Goal: Information Seeking & Learning: Learn about a topic

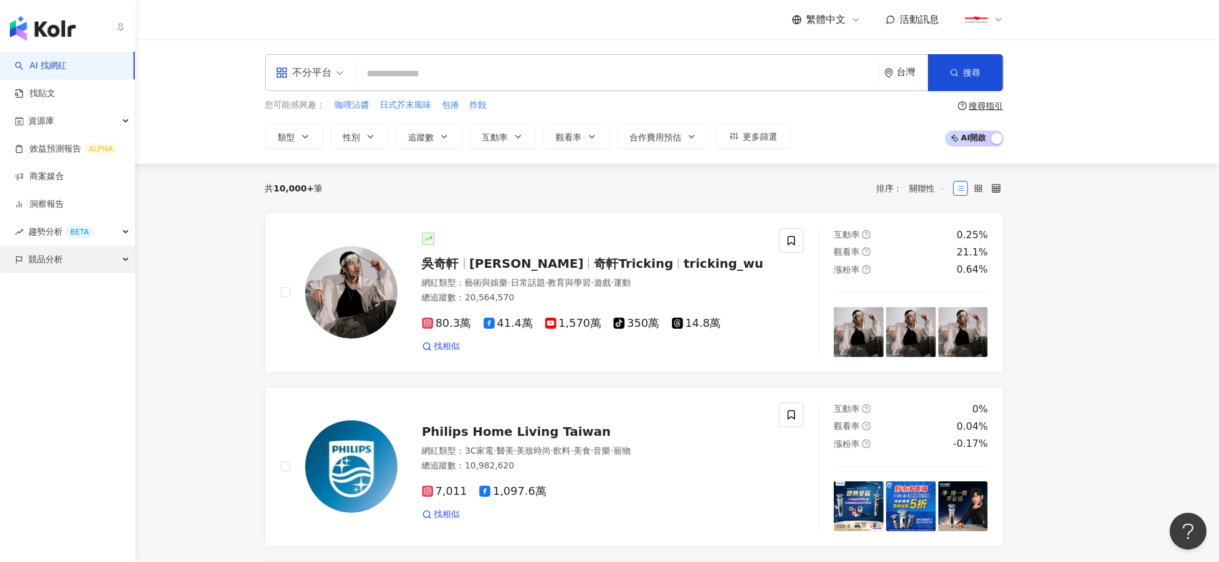
click at [25, 265] on div "競品分析" at bounding box center [67, 259] width 135 height 28
click at [34, 289] on link "品牌帳號分析" at bounding box center [56, 287] width 52 height 12
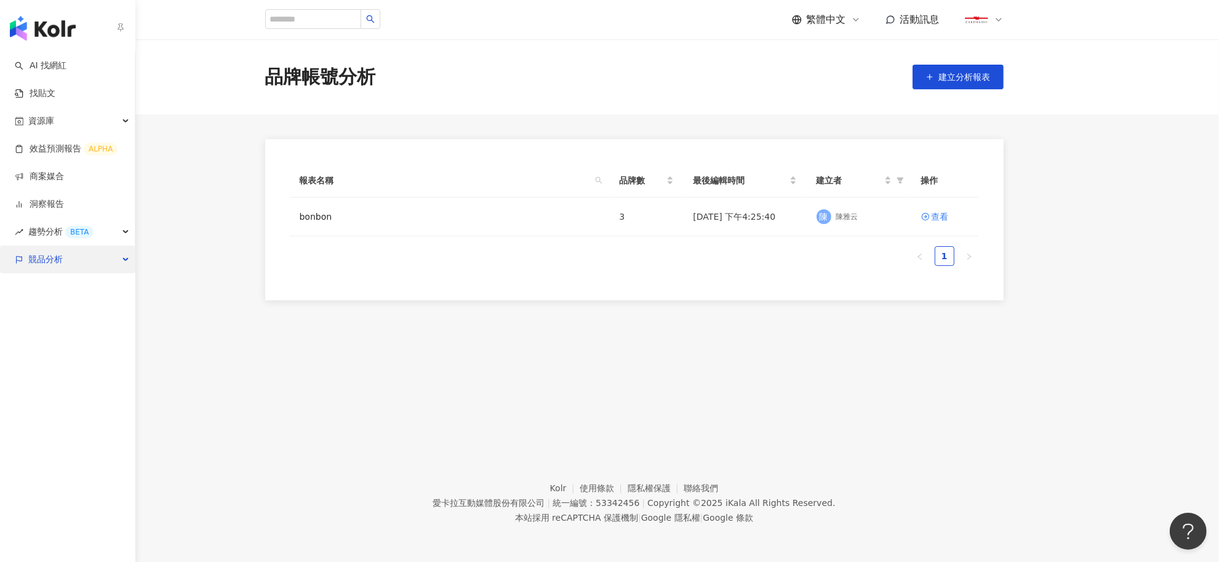
click at [36, 262] on span "競品分析" at bounding box center [45, 259] width 34 height 28
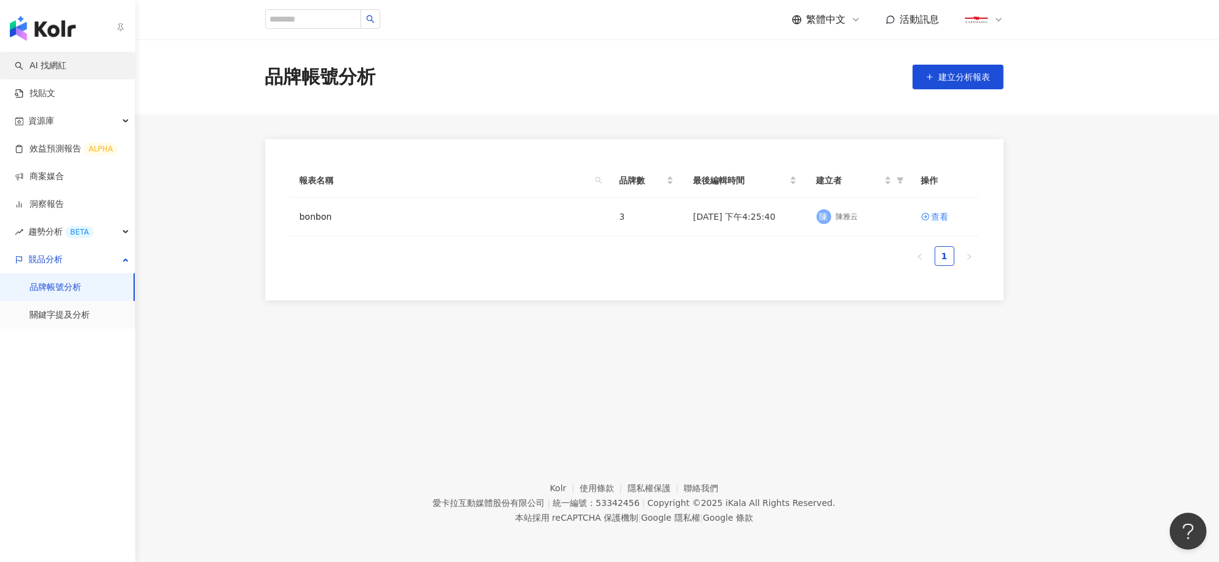
click at [31, 72] on link "AI 找網紅" at bounding box center [41, 66] width 52 height 12
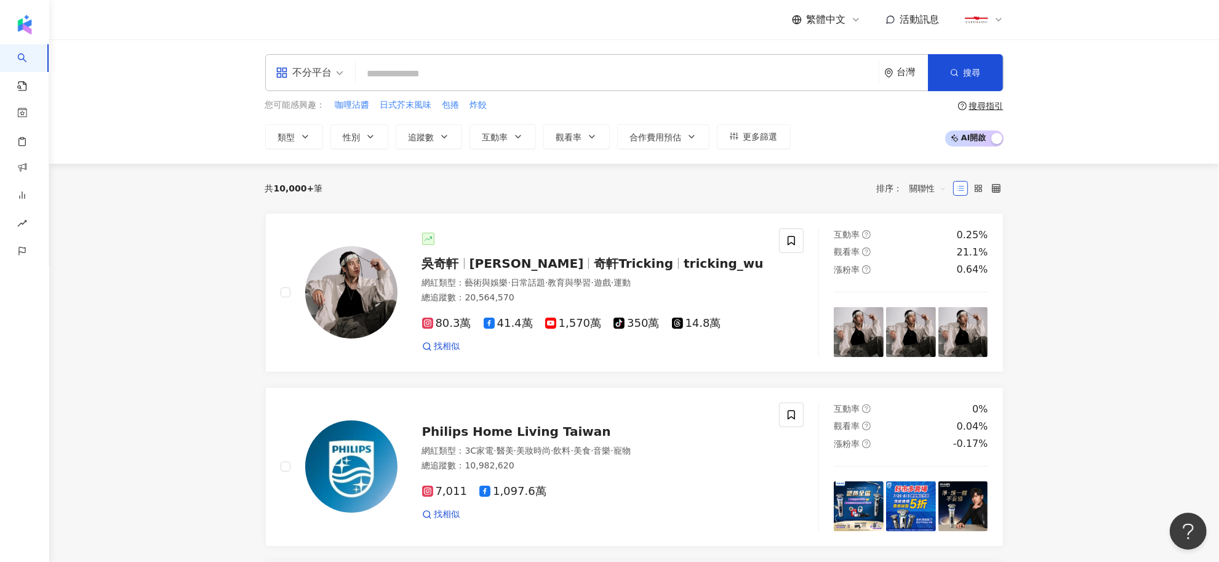
click at [403, 66] on input "search" at bounding box center [617, 73] width 513 height 23
type input "*"
type input "**********"
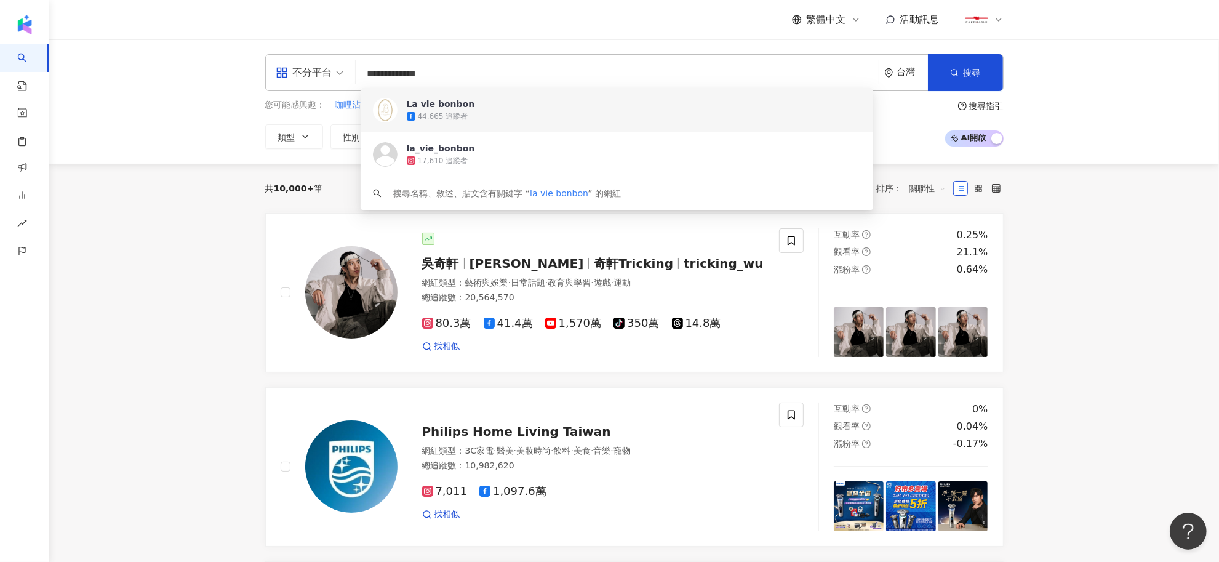
click at [440, 106] on div "La vie bonbon" at bounding box center [441, 104] width 68 height 12
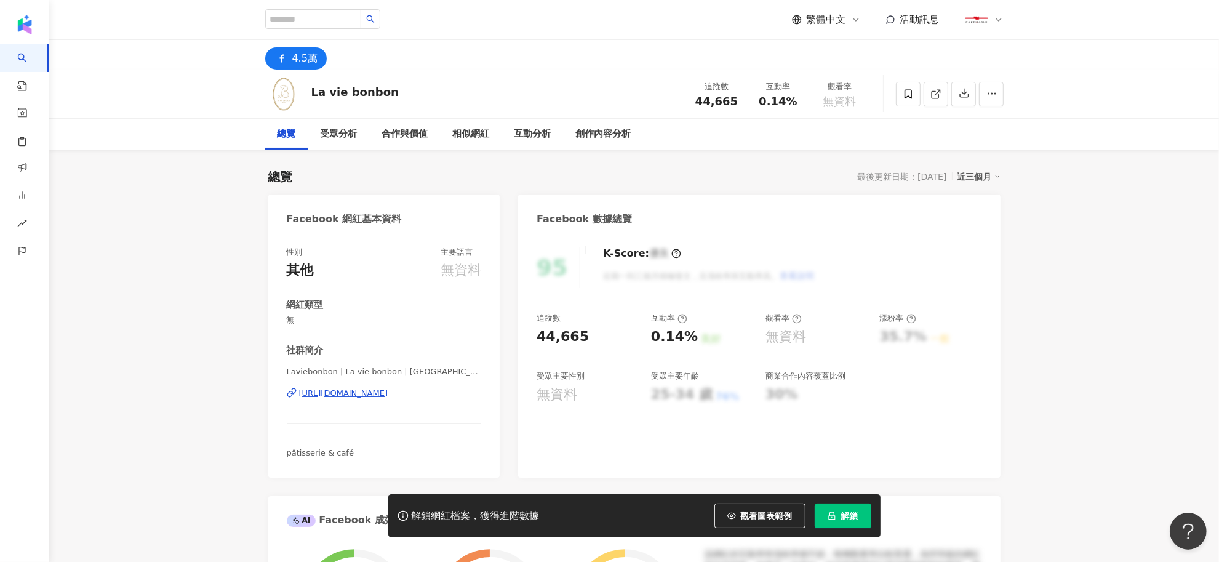
click at [847, 517] on span "解鎖" at bounding box center [849, 516] width 17 height 10
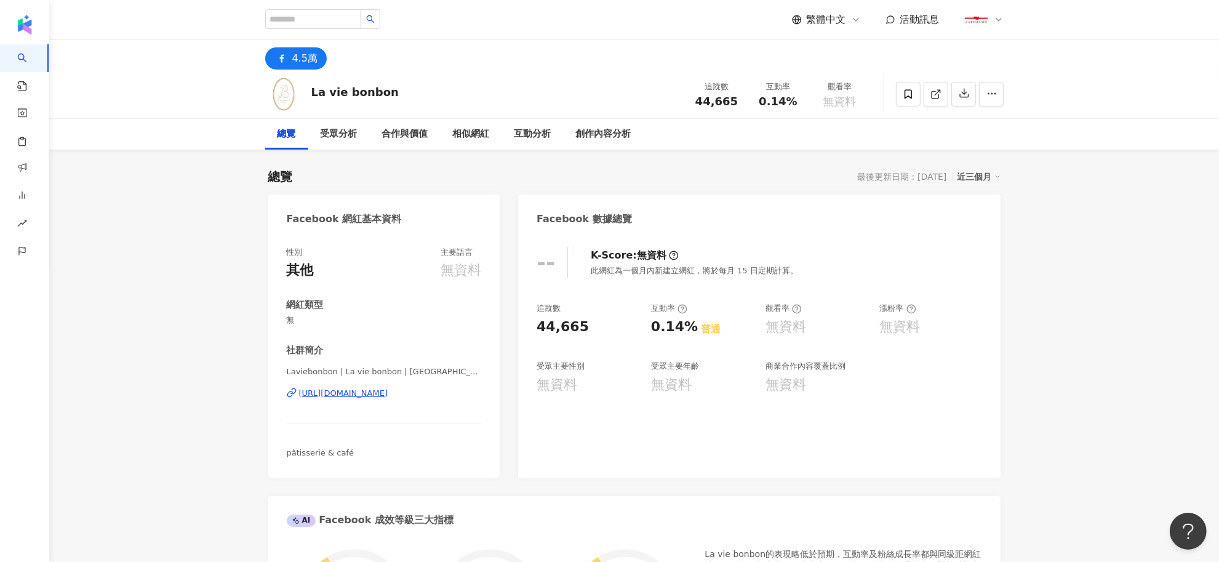
click at [845, 20] on span "繁體中文" at bounding box center [826, 20] width 39 height 14
click at [831, 111] on div "日本語" at bounding box center [833, 113] width 62 height 22
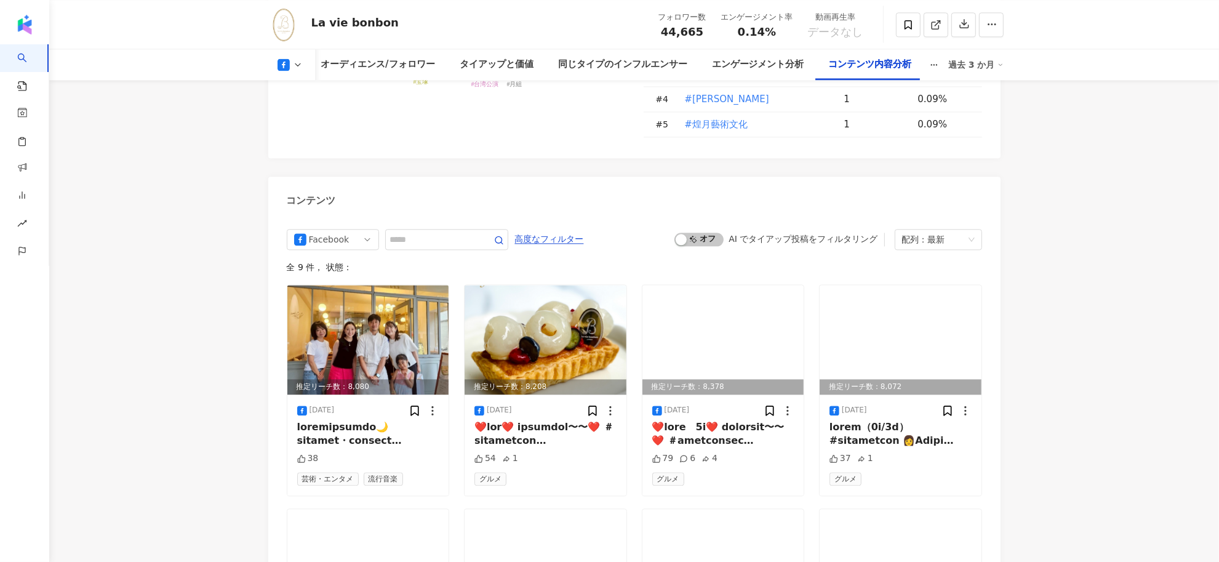
scroll to position [3003, 0]
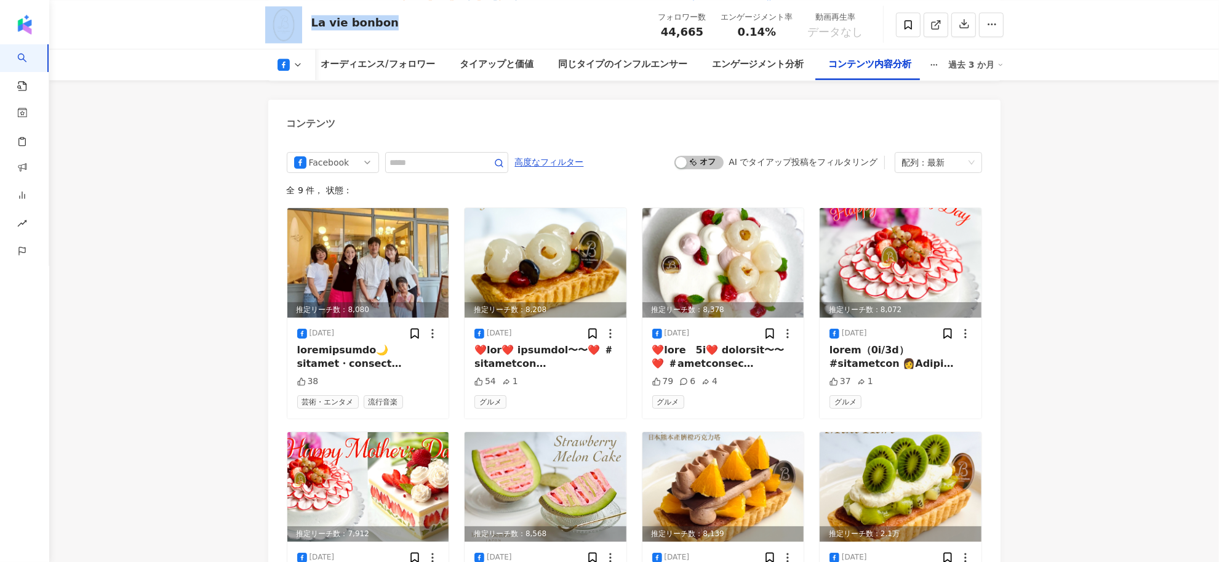
drag, startPoint x: 413, startPoint y: 19, endPoint x: 305, endPoint y: 20, distance: 108.3
click at [305, 20] on div "La vie bonbon フォロワー数 44,665 エンゲージメント率 0.14% 動画再生率 データなし" at bounding box center [635, 24] width 788 height 49
copy div "La vie bonbon"
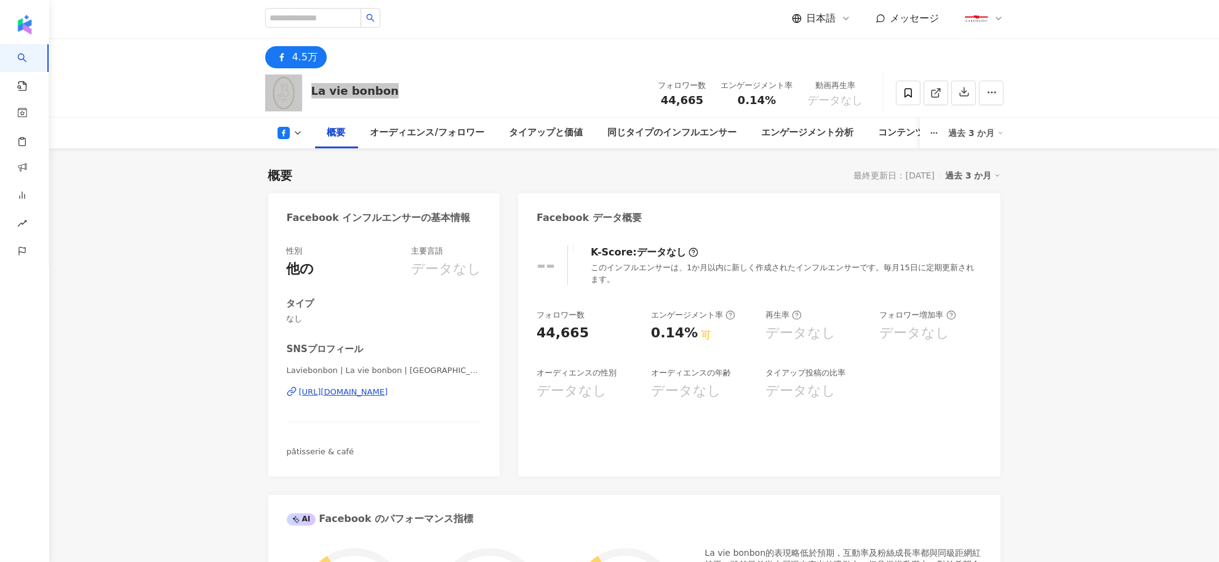
scroll to position [0, 0]
click at [980, 129] on div "過去 3 か月" at bounding box center [975, 134] width 55 height 20
click at [896, 139] on div "コンテンツ内容分析" at bounding box center [919, 134] width 83 height 15
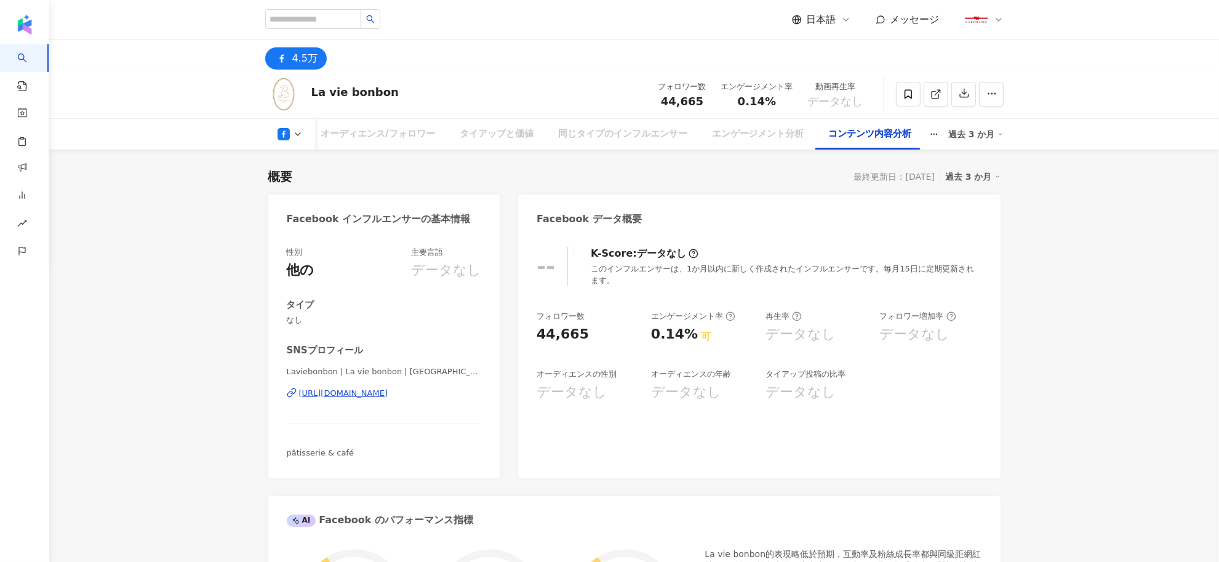
scroll to position [2751, 0]
click at [718, 131] on div "エンゲージメント分析" at bounding box center [758, 134] width 92 height 15
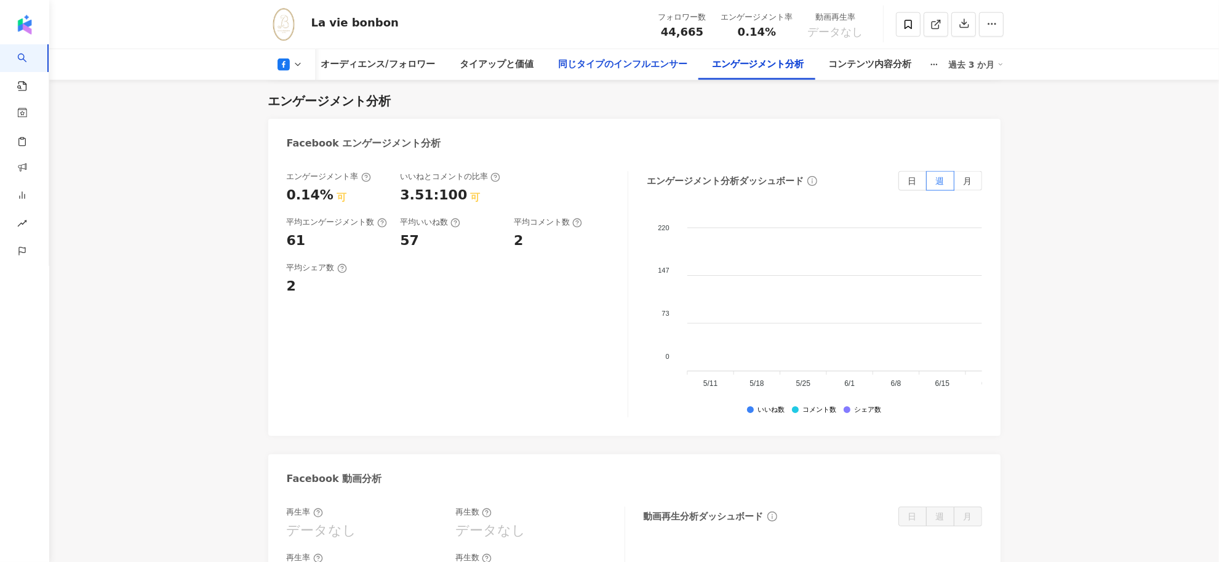
click at [623, 66] on div "同じタイプのインフルエンサー" at bounding box center [622, 64] width 129 height 15
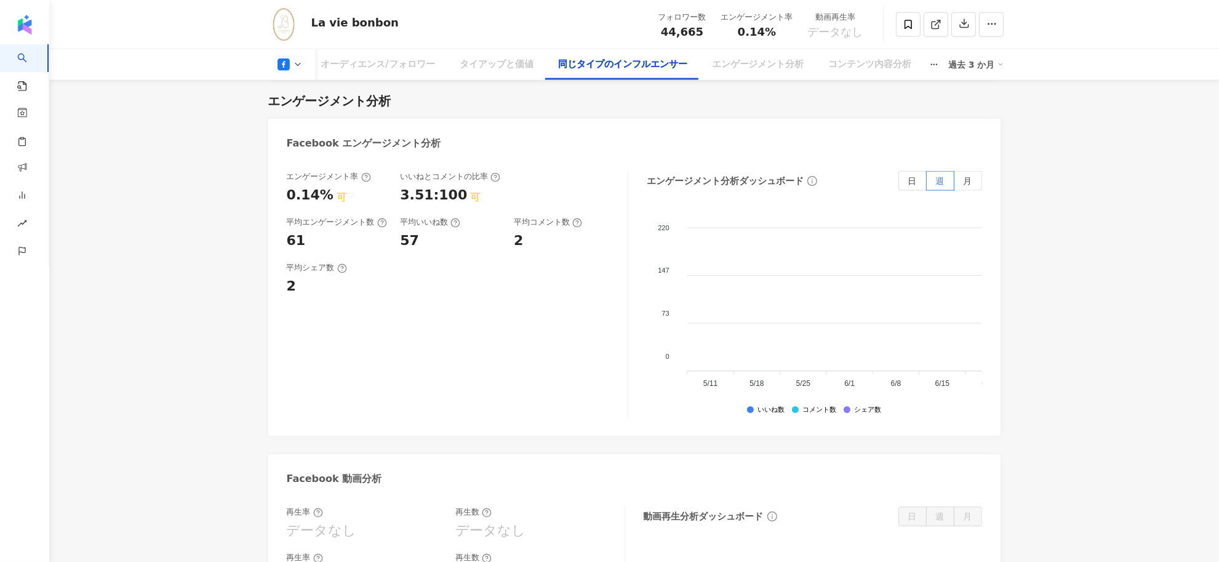
scroll to position [1514, 0]
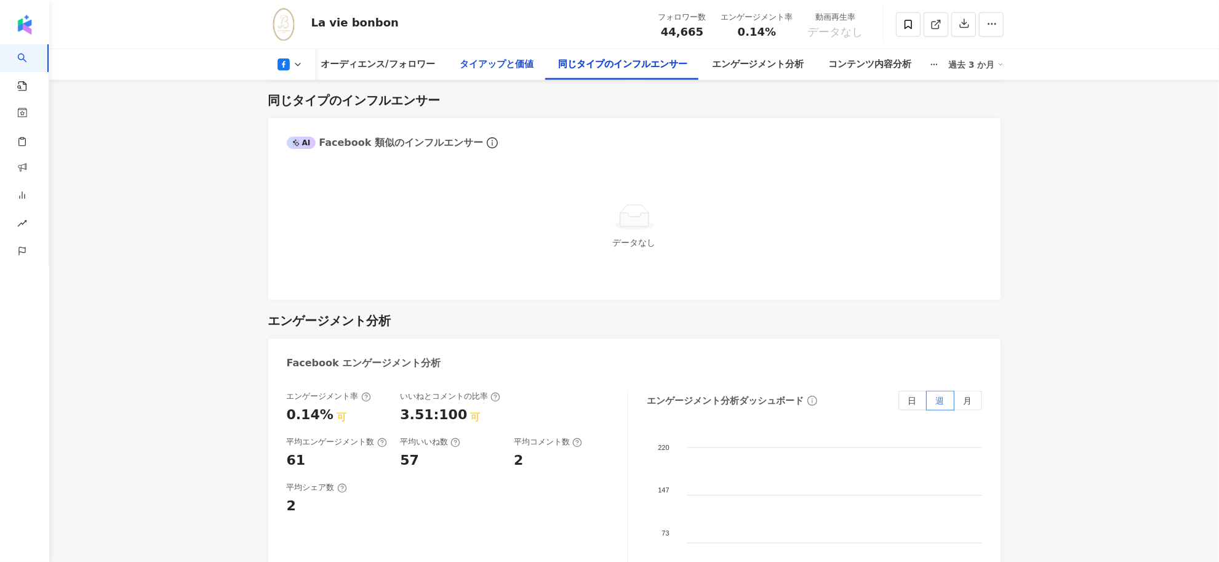
click at [490, 73] on div "タイアップと価値" at bounding box center [496, 64] width 98 height 31
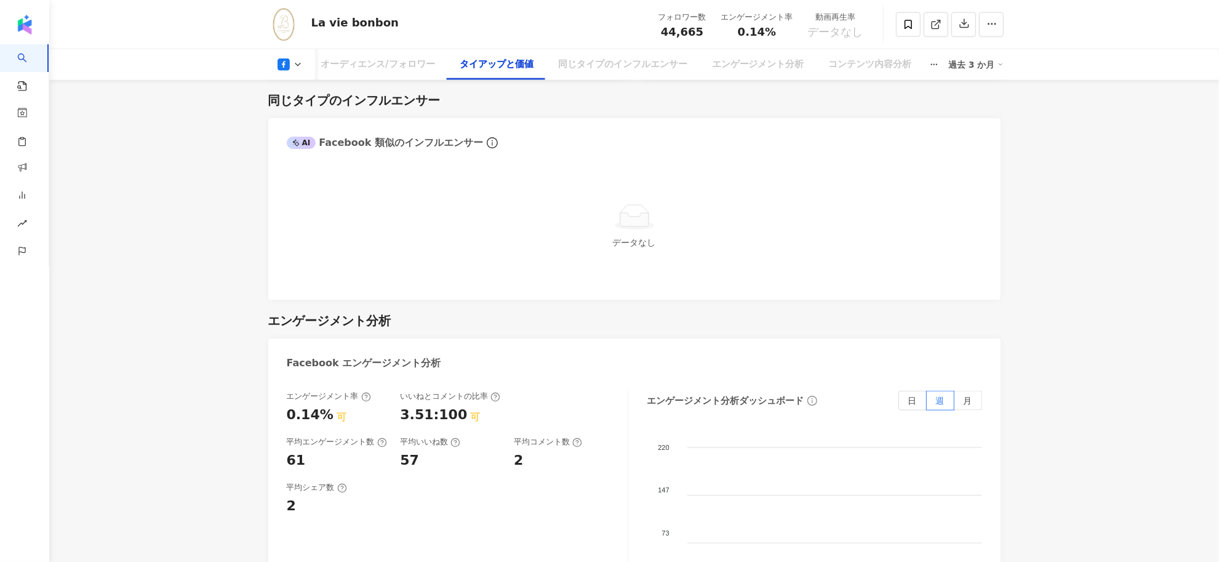
scroll to position [1247, 0]
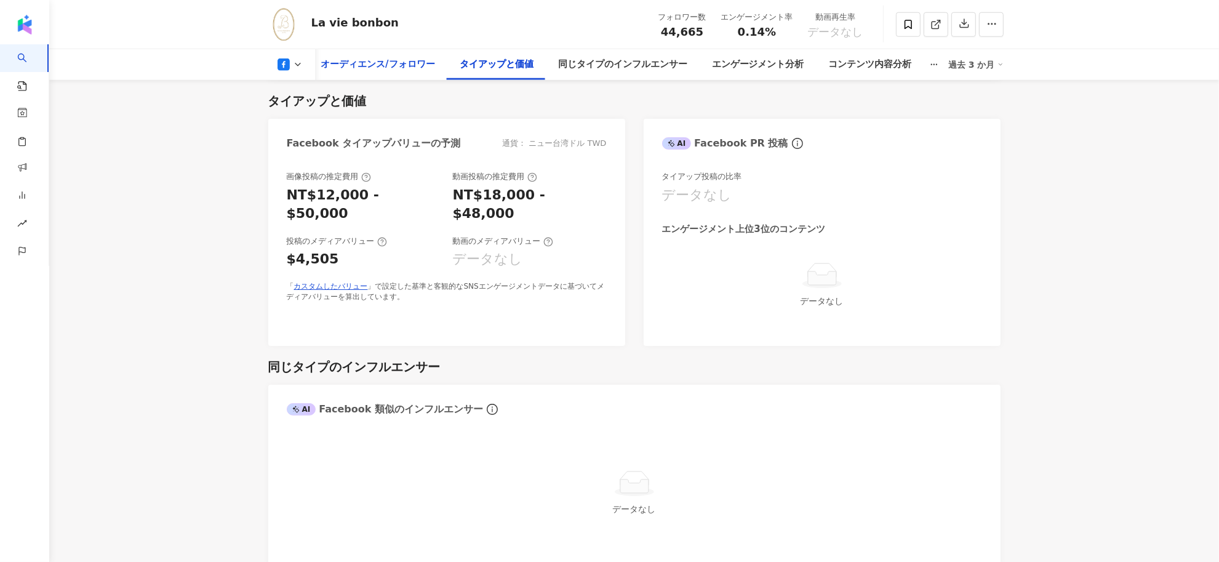
click at [402, 66] on div "オーディエンス/フォロワー" at bounding box center [378, 64] width 114 height 15
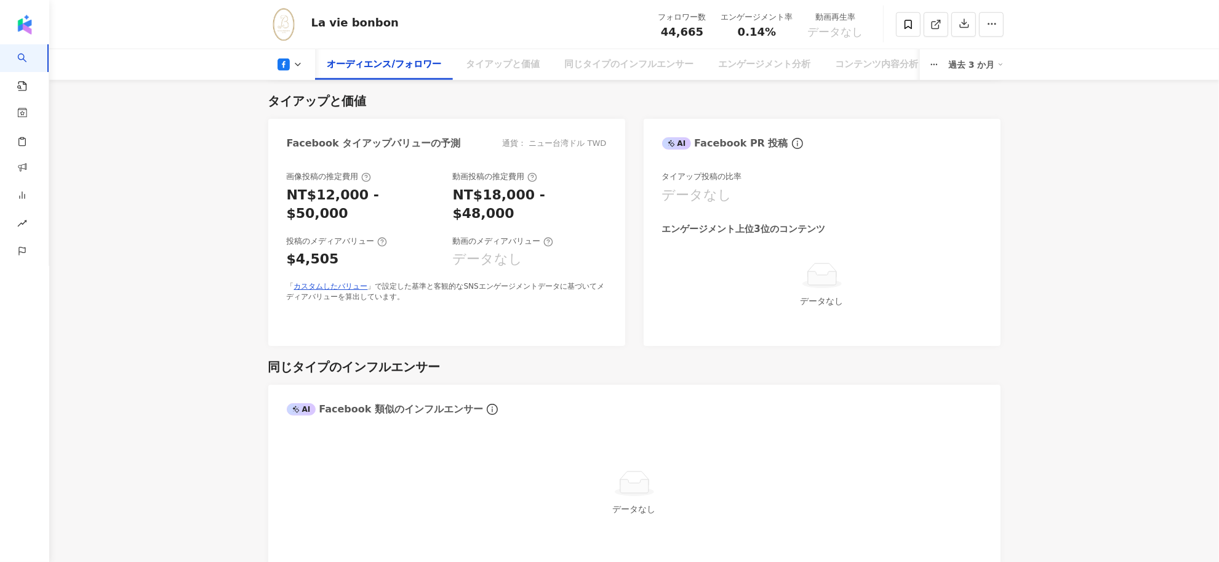
scroll to position [1040, 0]
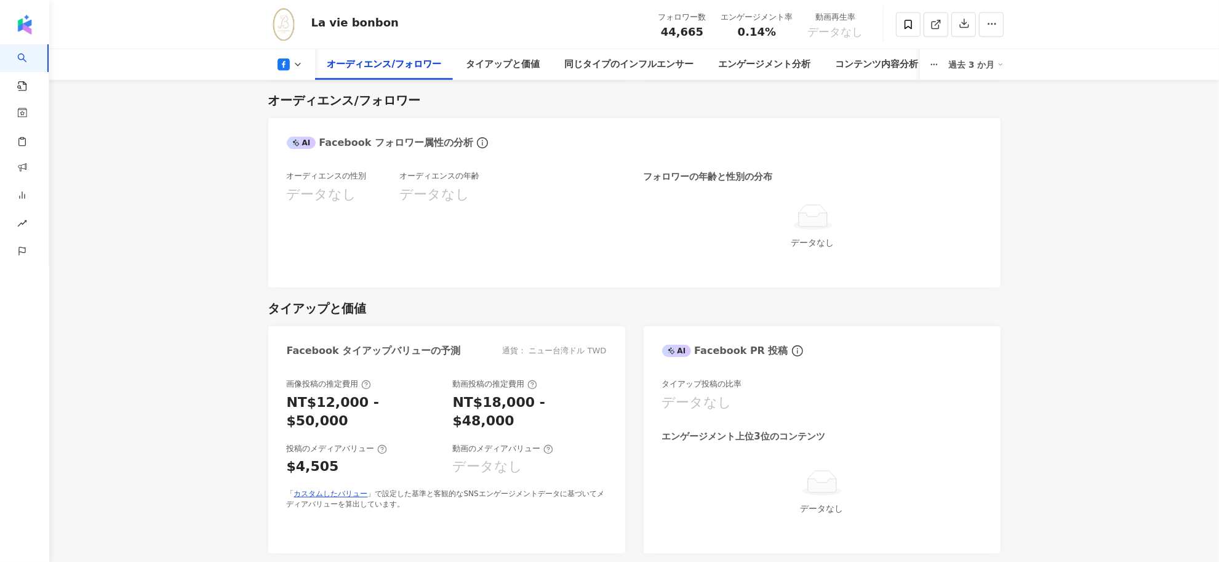
click at [293, 63] on icon at bounding box center [298, 65] width 10 height 10
click at [320, 34] on div "La vie bonbon フォロワー数 44,665 エンゲージメント率 0.14% 動画再生率 データなし" at bounding box center [635, 24] width 788 height 49
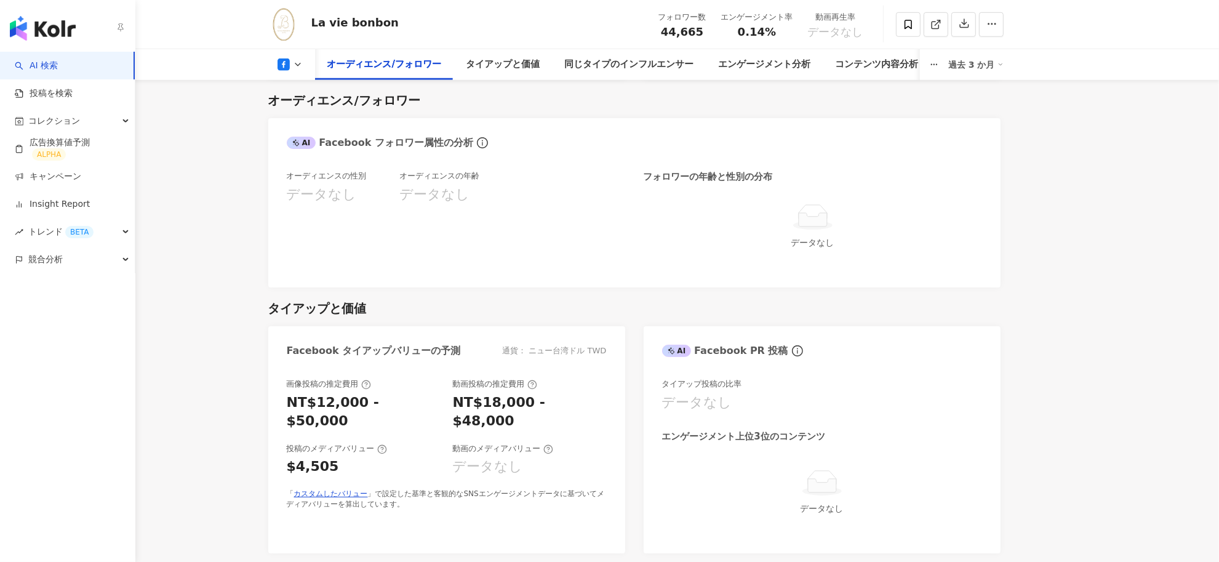
click at [47, 68] on link "AI 検索" at bounding box center [36, 66] width 43 height 12
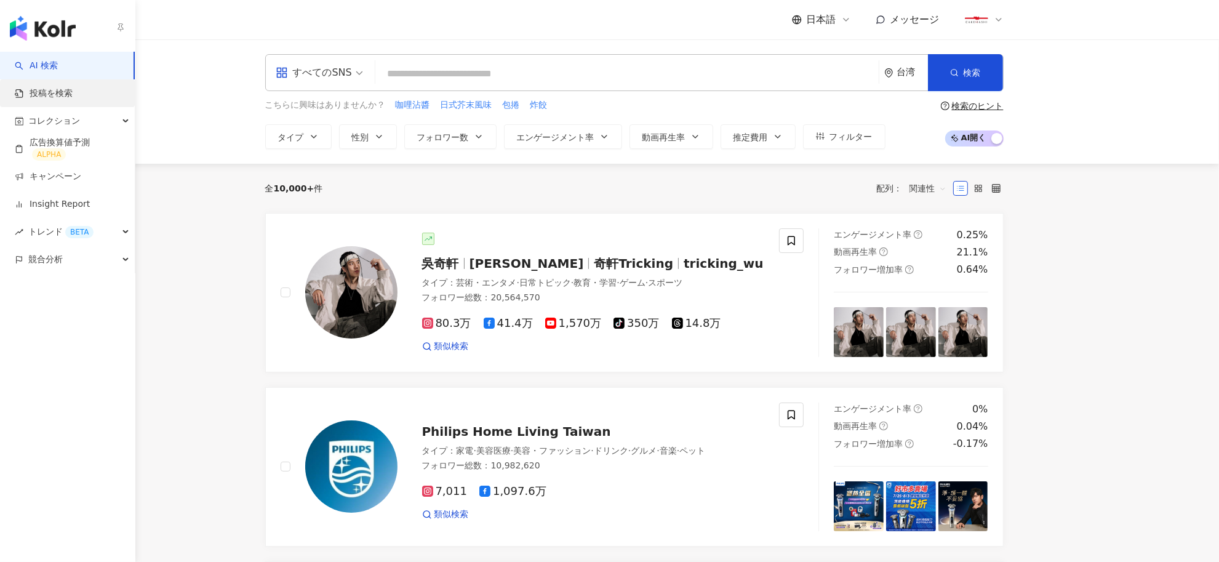
click at [63, 87] on link "投稿を検索" at bounding box center [44, 93] width 58 height 12
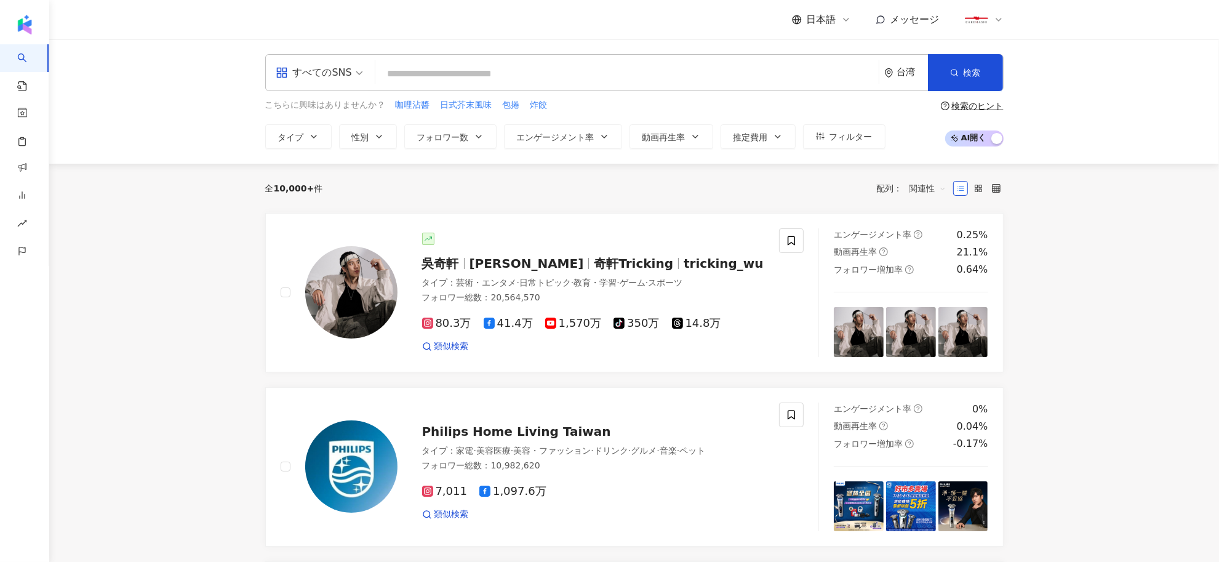
click at [490, 70] on input "search" at bounding box center [626, 73] width 493 height 23
click at [838, 14] on div "日本語" at bounding box center [821, 20] width 59 height 14
click at [825, 48] on div "繁體中文" at bounding box center [833, 48] width 62 height 22
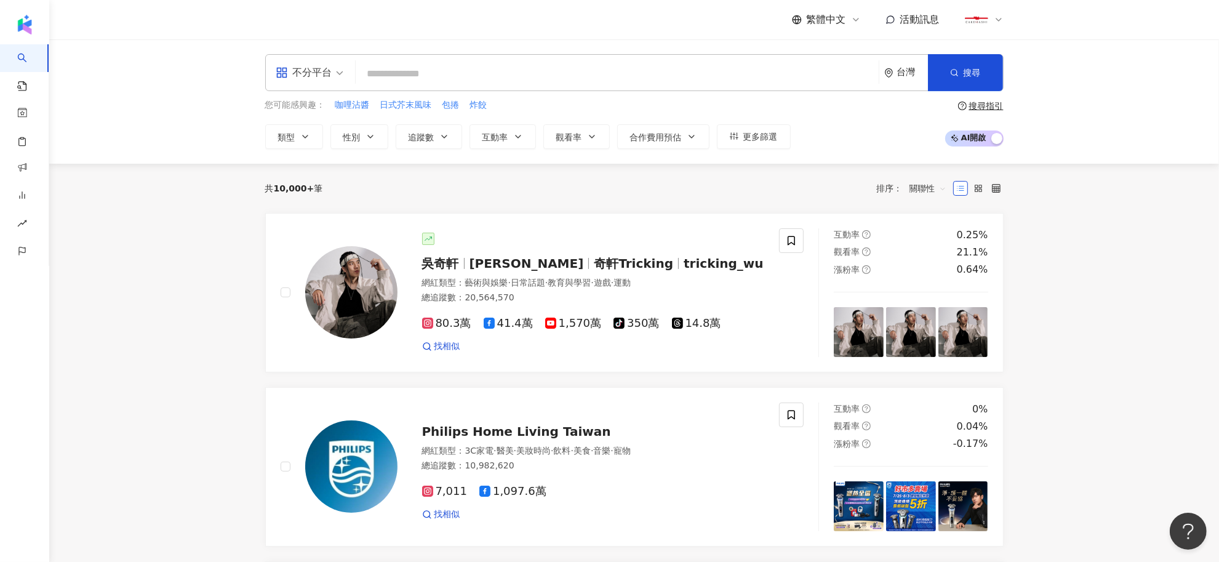
click at [340, 66] on span "不分平台" at bounding box center [310, 73] width 68 height 20
click at [306, 153] on div "Facebook" at bounding box center [314, 152] width 70 height 15
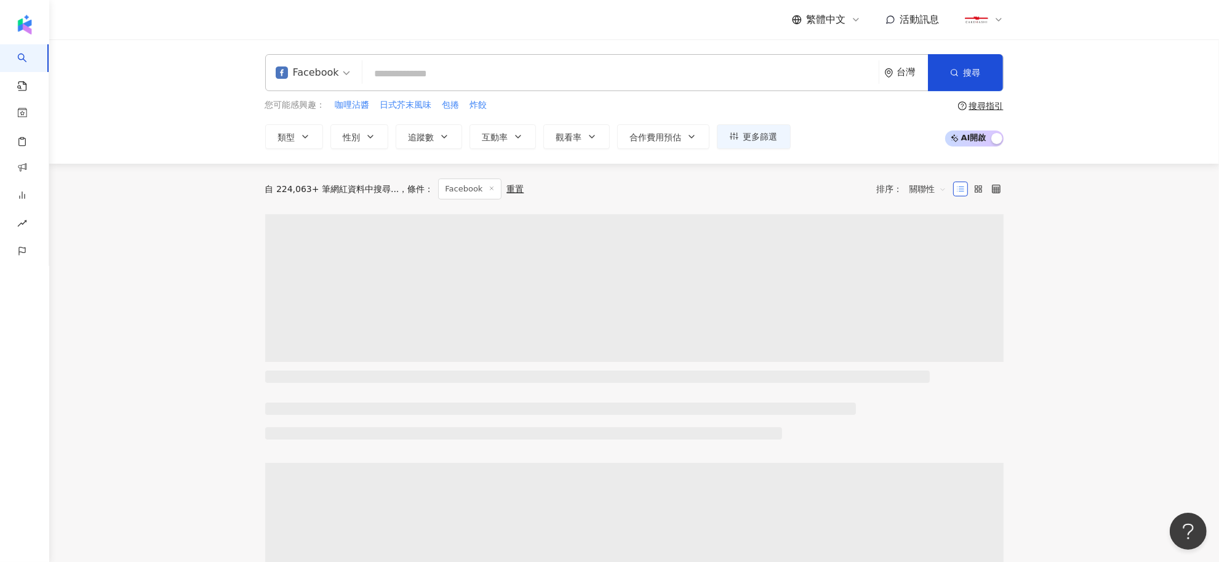
click at [388, 75] on input "search" at bounding box center [620, 73] width 506 height 23
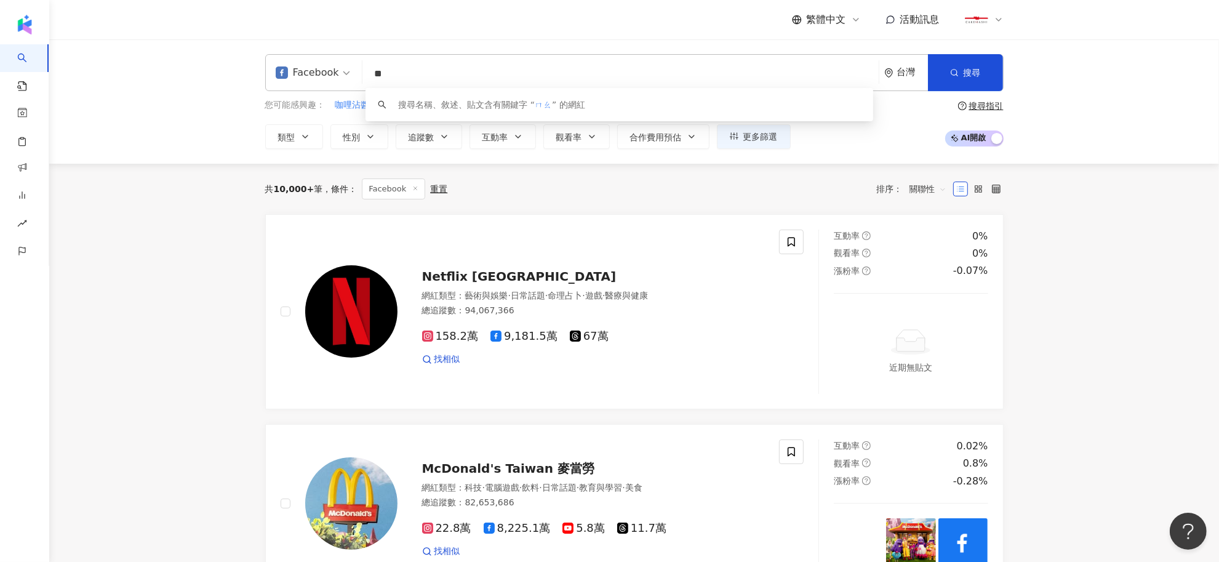
type input "*"
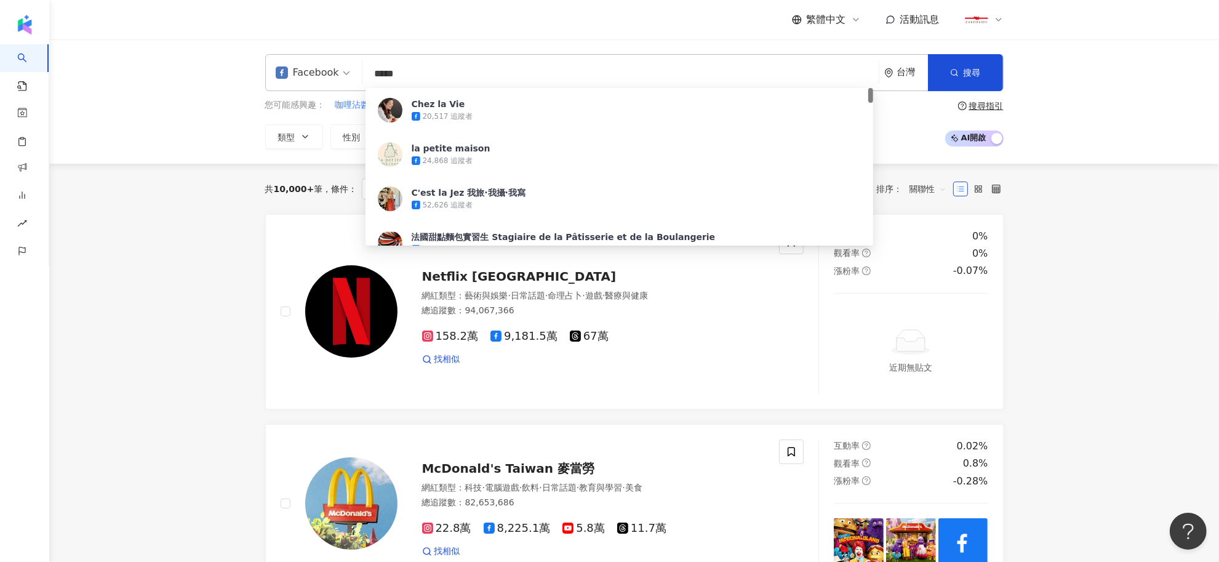
type input "******"
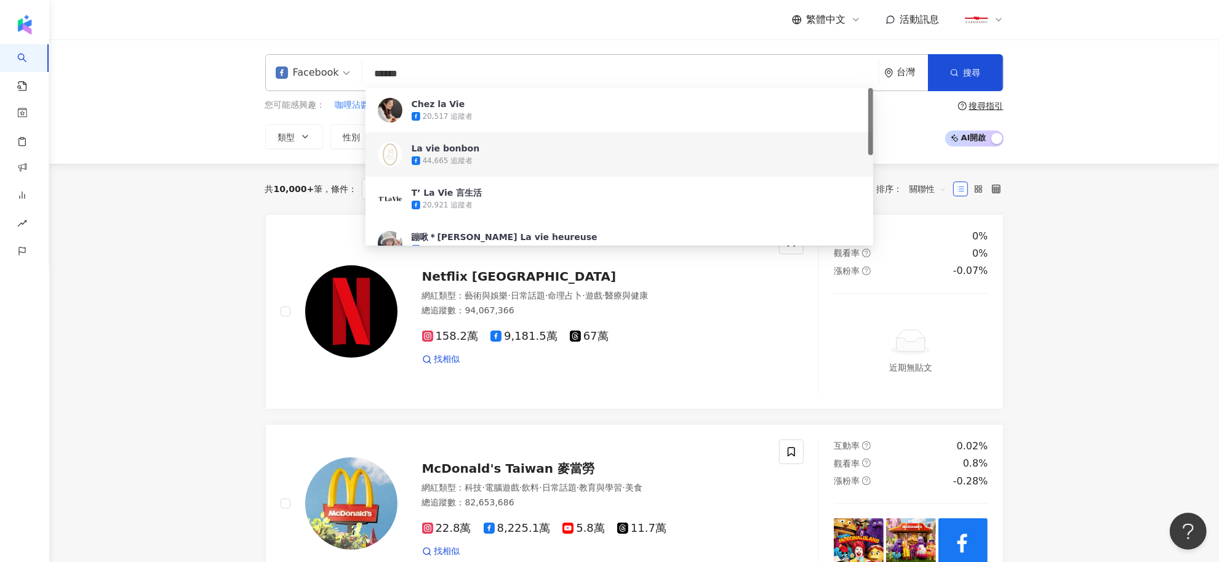
click at [463, 152] on div "La vie bonbon" at bounding box center [446, 148] width 68 height 12
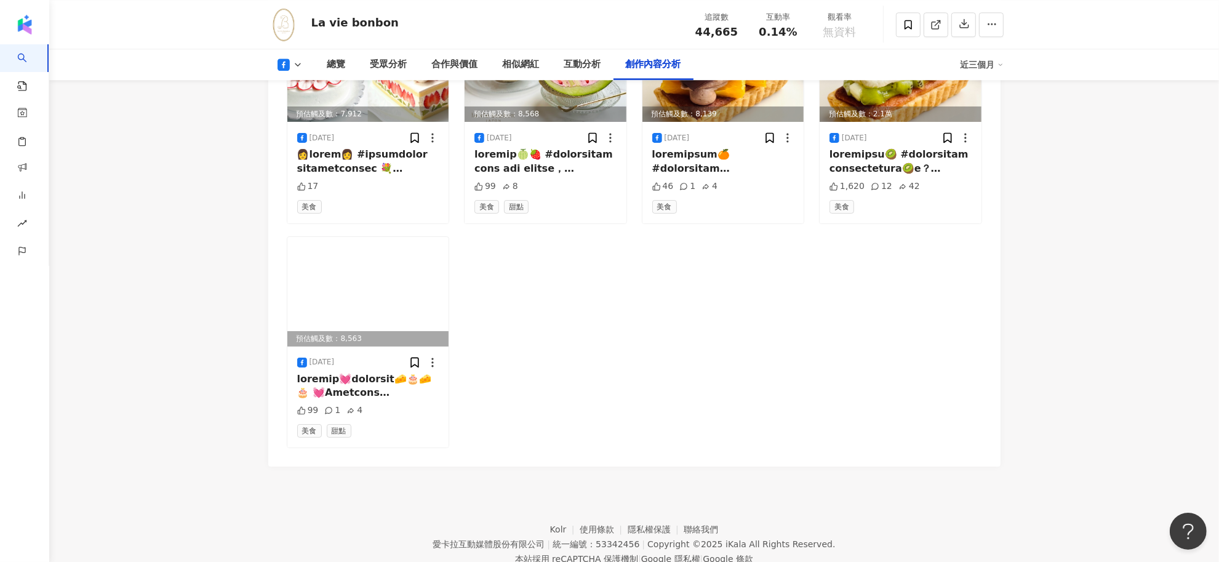
scroll to position [3076, 0]
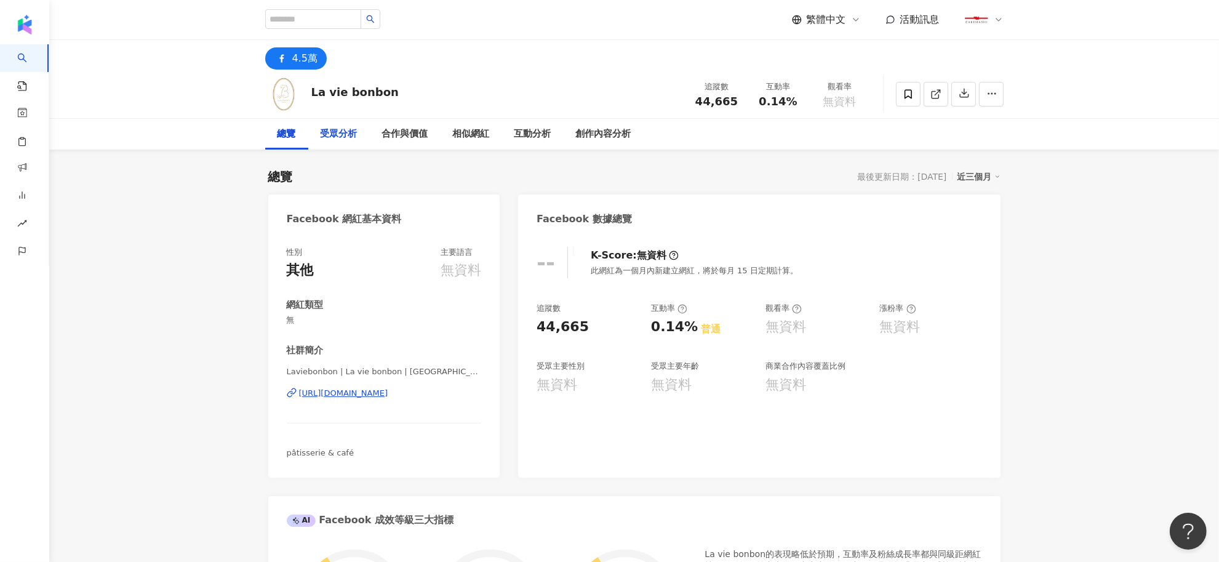
click at [346, 129] on div "受眾分析" at bounding box center [339, 134] width 37 height 15
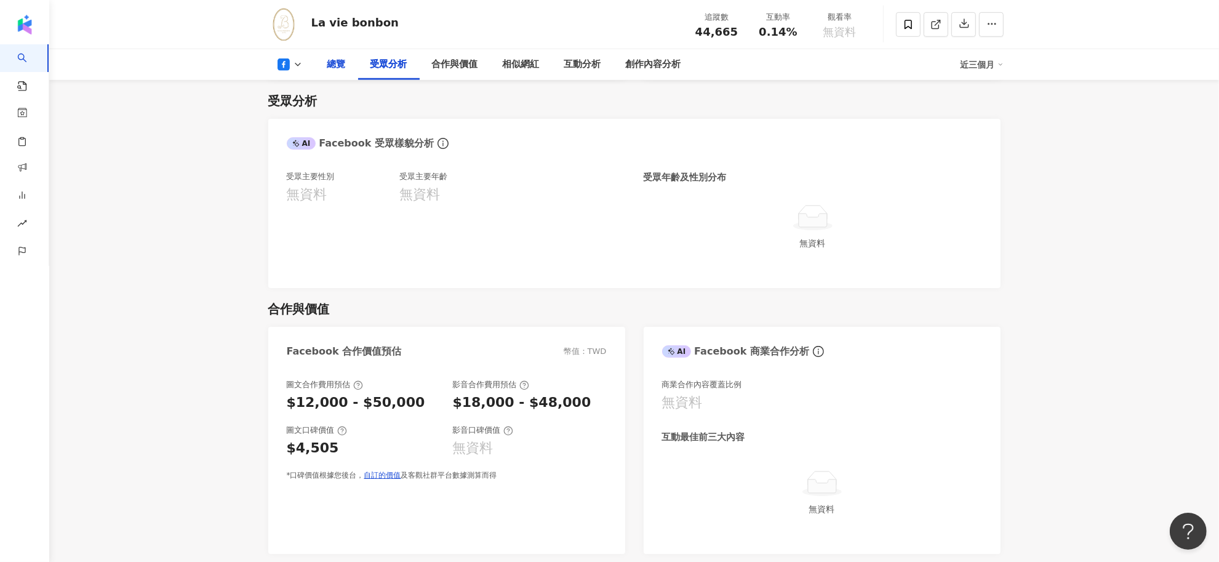
click at [343, 66] on div "總覽" at bounding box center [336, 64] width 18 height 15
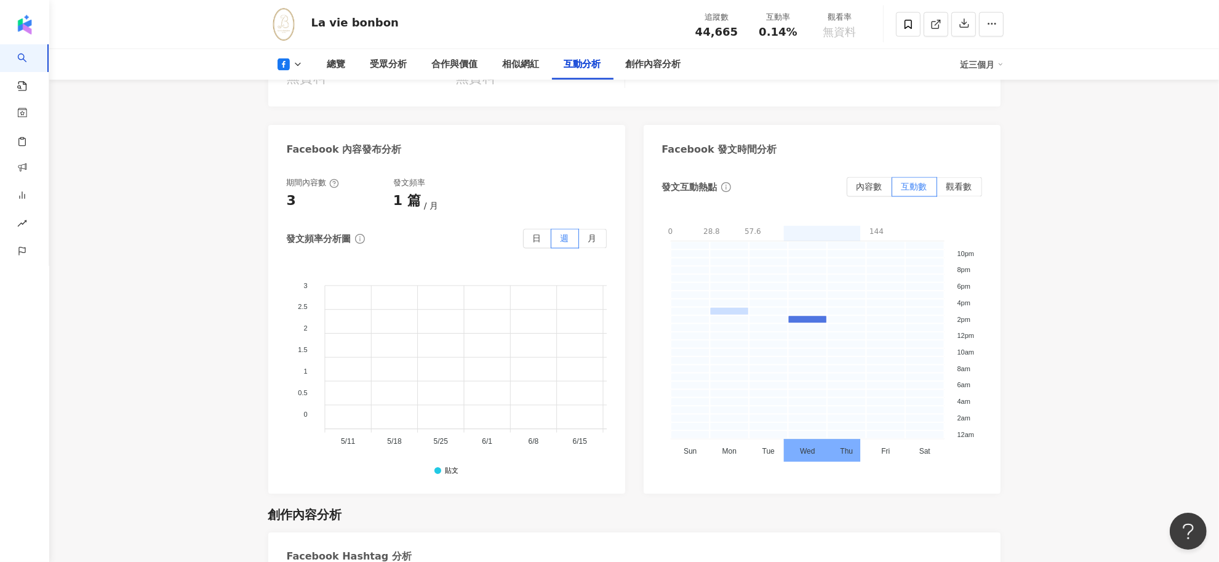
scroll to position [2306, 0]
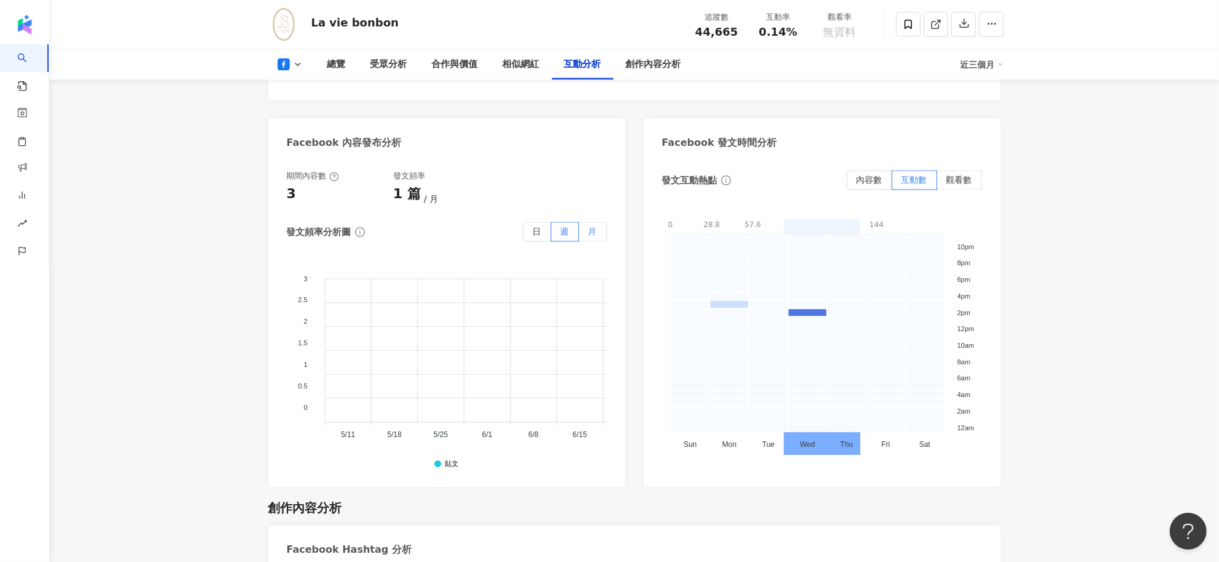
click at [594, 234] on span "月" at bounding box center [592, 232] width 9 height 10
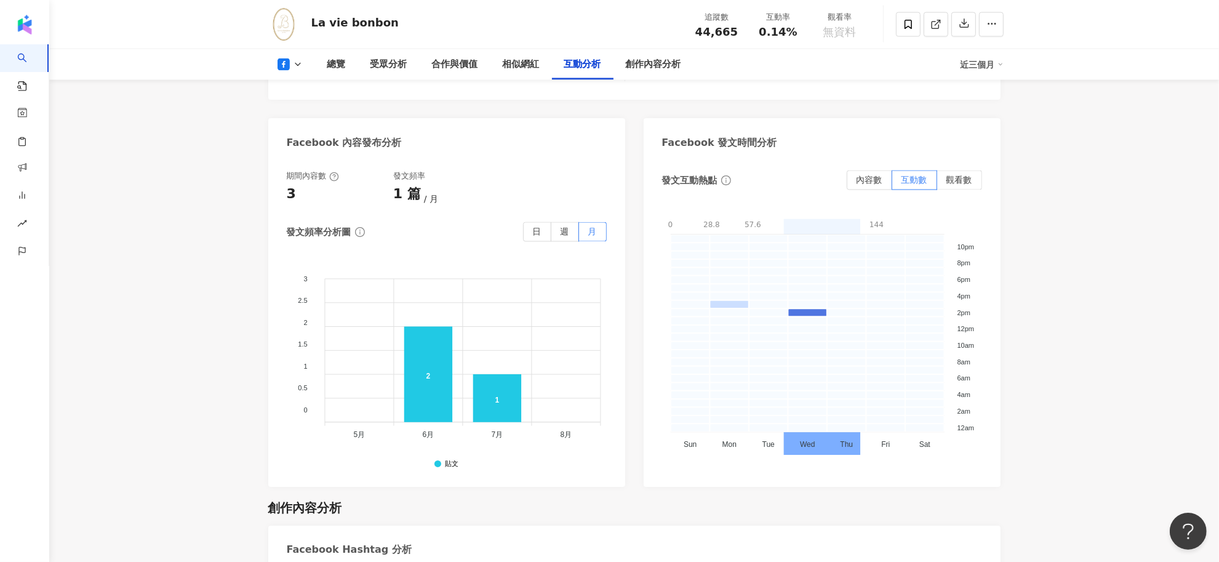
click at [946, 190] on div "發文互動熱點 內容數 互動數 觀看數 0 28.8 57.6 86.4 115.2 144 0 - 28.8 28.8 - 57.6 57.6 - 86.4 …" at bounding box center [822, 319] width 320 height 298
click at [952, 172] on label "觀看數" at bounding box center [959, 180] width 45 height 20
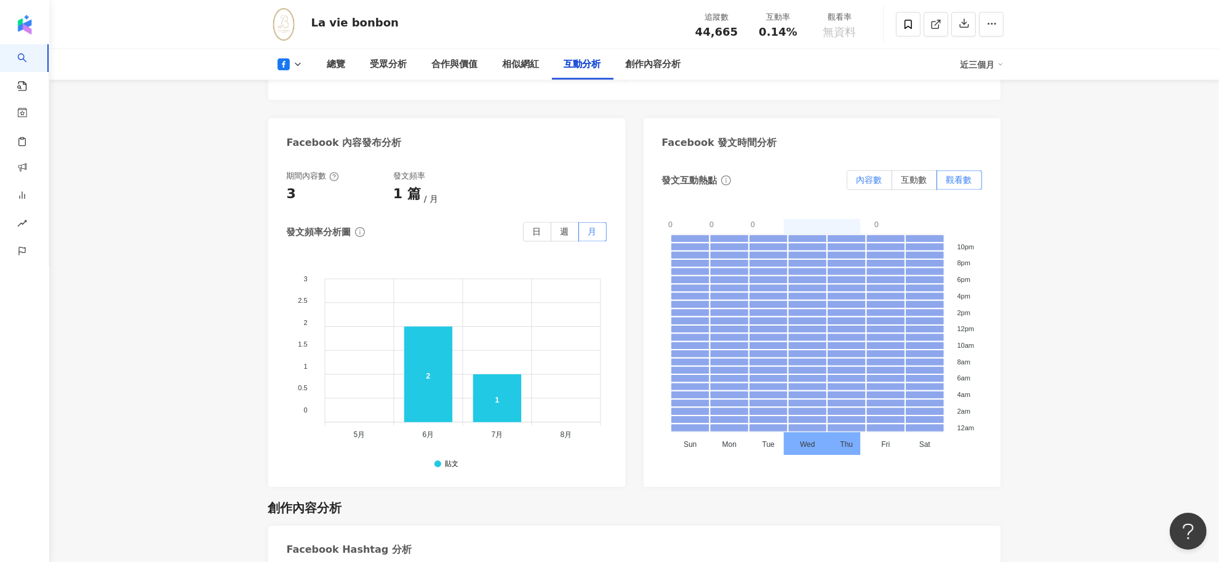
click at [878, 172] on label "內容數" at bounding box center [870, 180] width 46 height 20
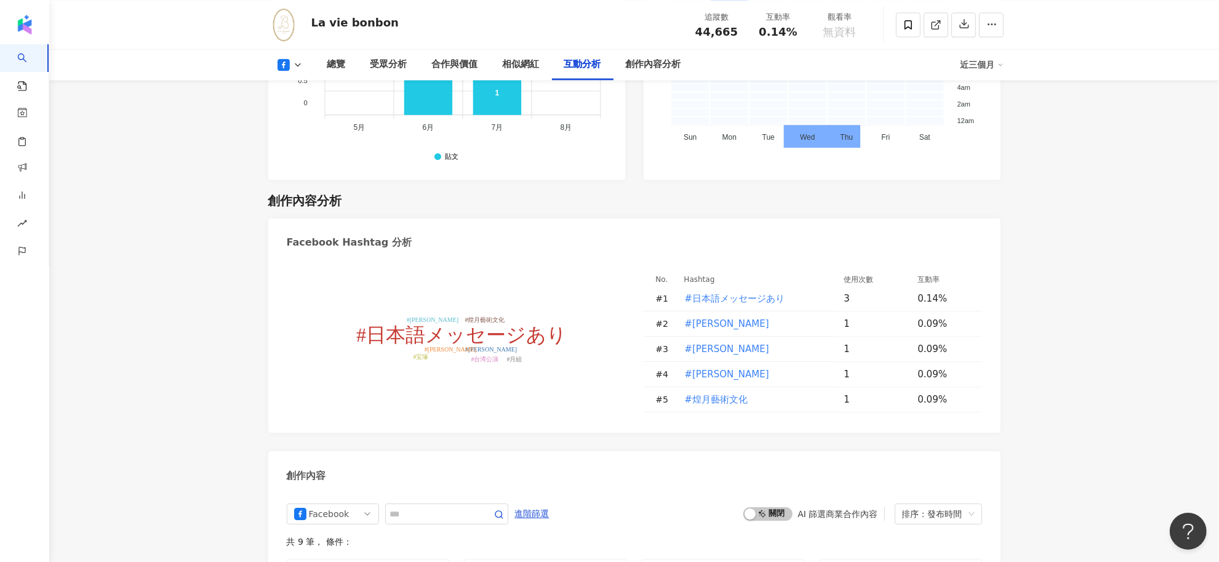
scroll to position [2614, 0]
drag, startPoint x: 1075, startPoint y: 99, endPoint x: 1053, endPoint y: 97, distance: 22.3
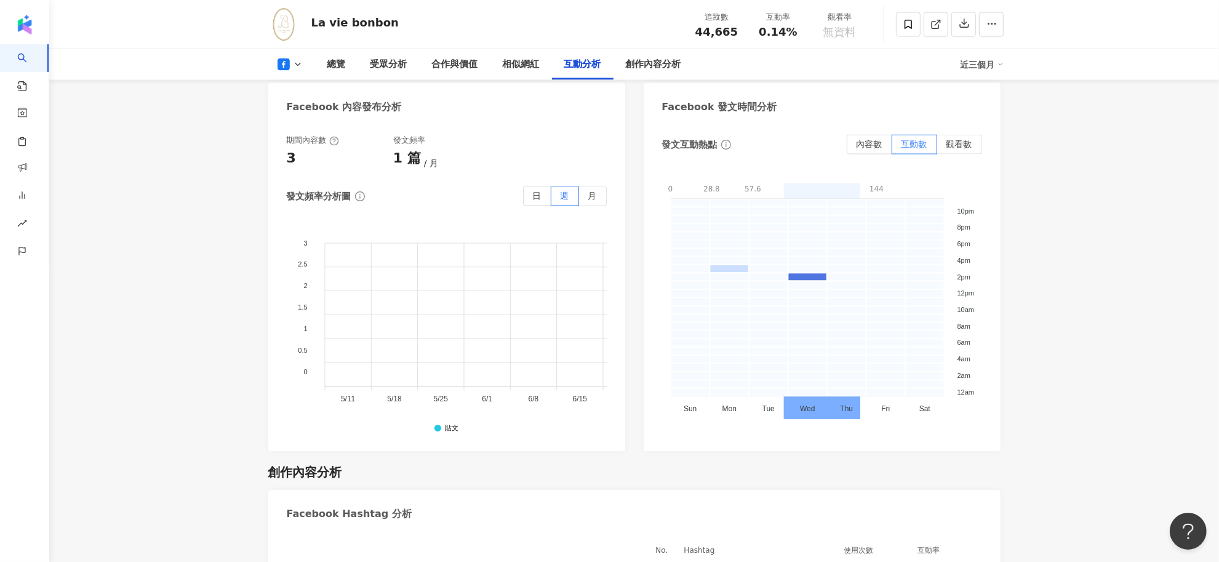
scroll to position [2306, 0]
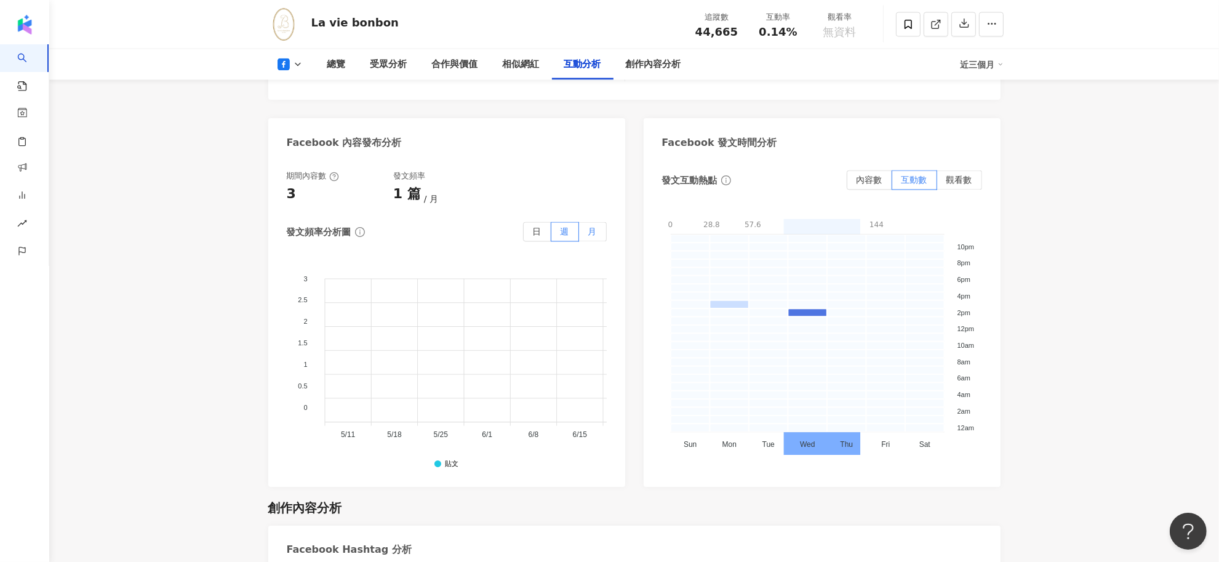
click at [591, 238] on label "月" at bounding box center [593, 232] width 28 height 20
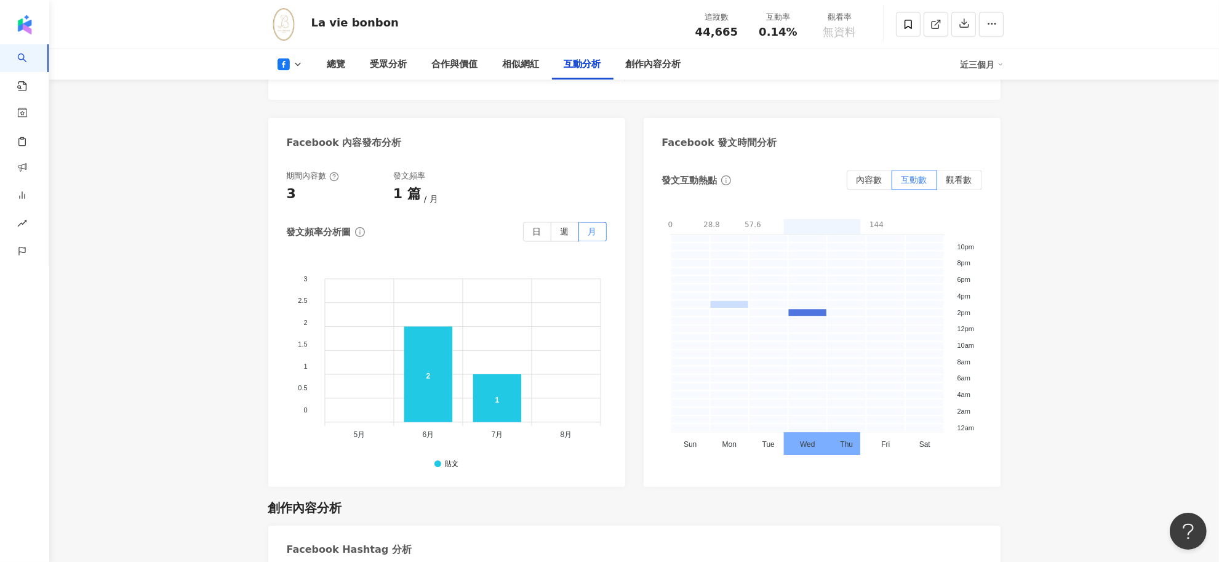
scroll to position [2341, 0]
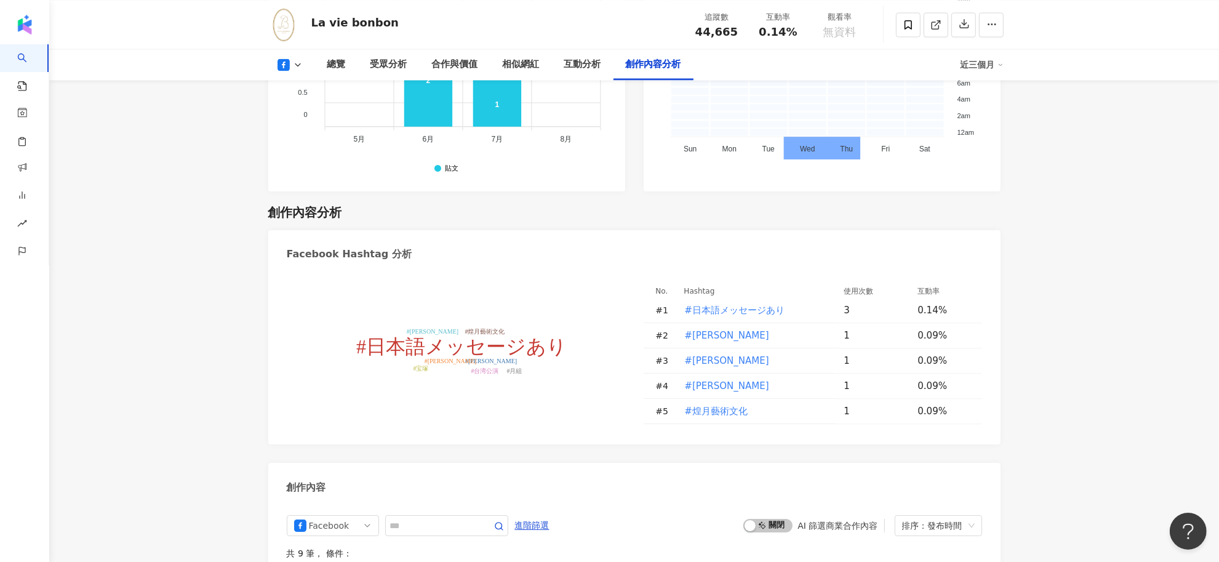
scroll to position [2726, 0]
